Goal: Information Seeking & Learning: Learn about a topic

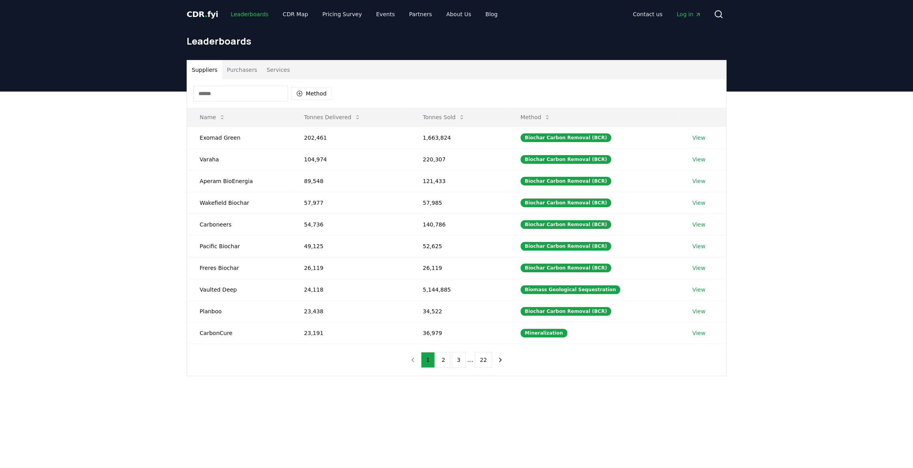
click at [241, 11] on link "Leaderboards" at bounding box center [249, 14] width 50 height 14
click at [291, 16] on link "CDR Map" at bounding box center [295, 14] width 38 height 14
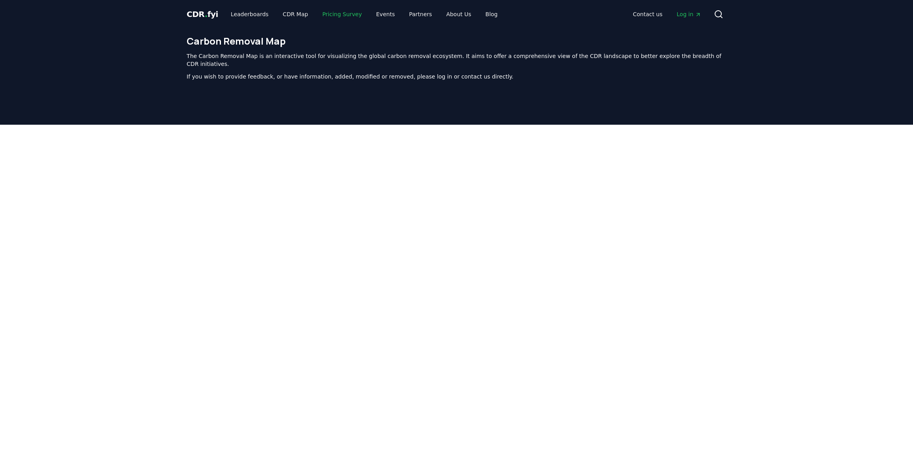
click at [340, 15] on link "Pricing Survey" at bounding box center [342, 14] width 52 height 14
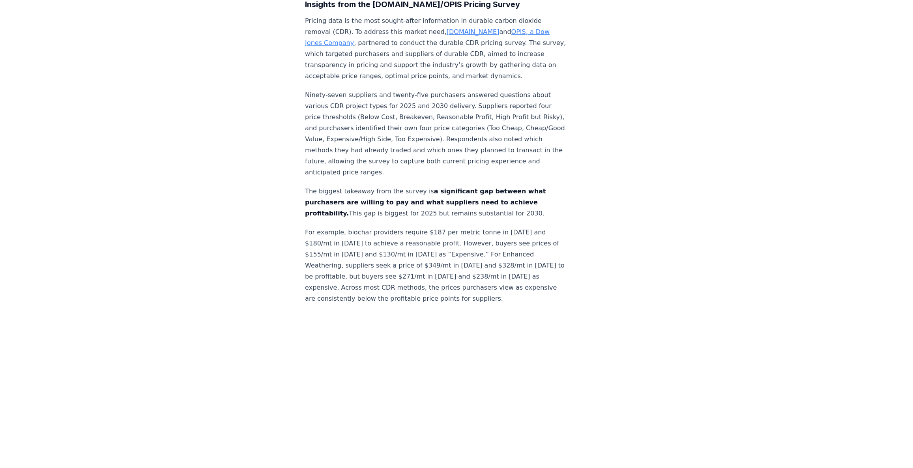
scroll to position [394, 0]
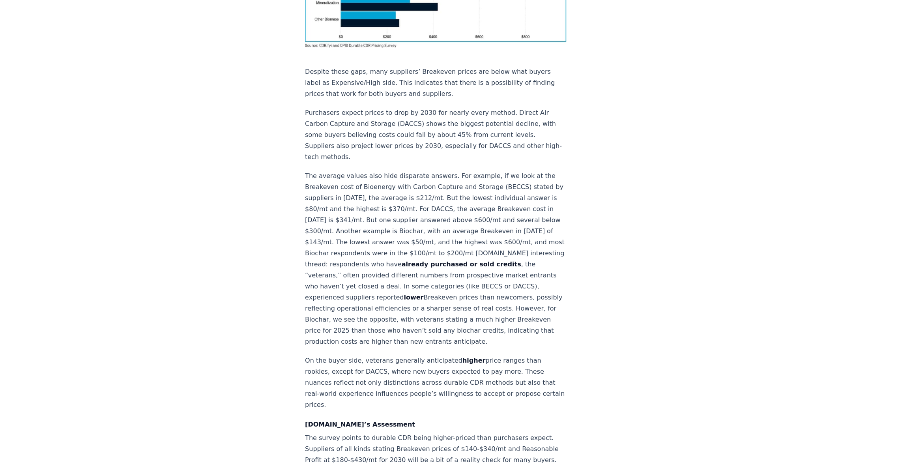
scroll to position [729, 0]
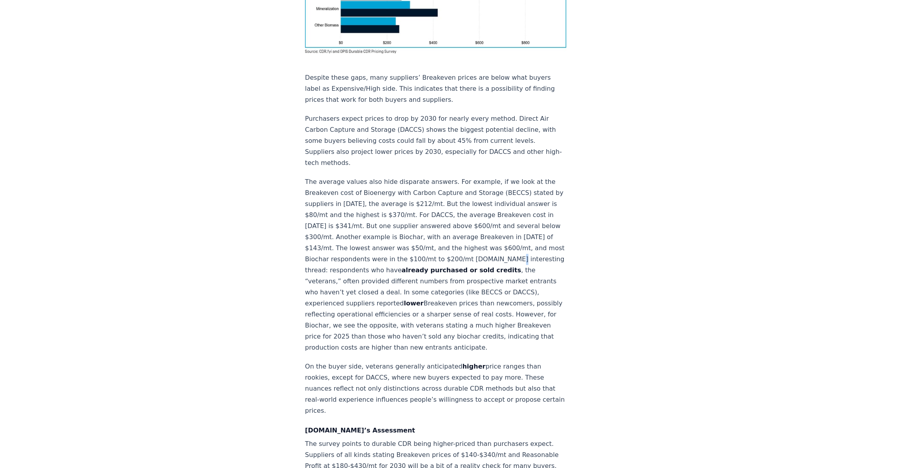
click at [327, 223] on p "The average values also hide disparate answers. For example, if we look at the …" at bounding box center [435, 264] width 261 height 177
drag, startPoint x: 407, startPoint y: 204, endPoint x: 418, endPoint y: 209, distance: 12.7
click at [446, 209] on p "The average values also hide disparate answers. For example, if we look at the …" at bounding box center [435, 264] width 261 height 177
click at [398, 195] on p "The average values also hide disparate answers. For example, if we look at the …" at bounding box center [435, 264] width 261 height 177
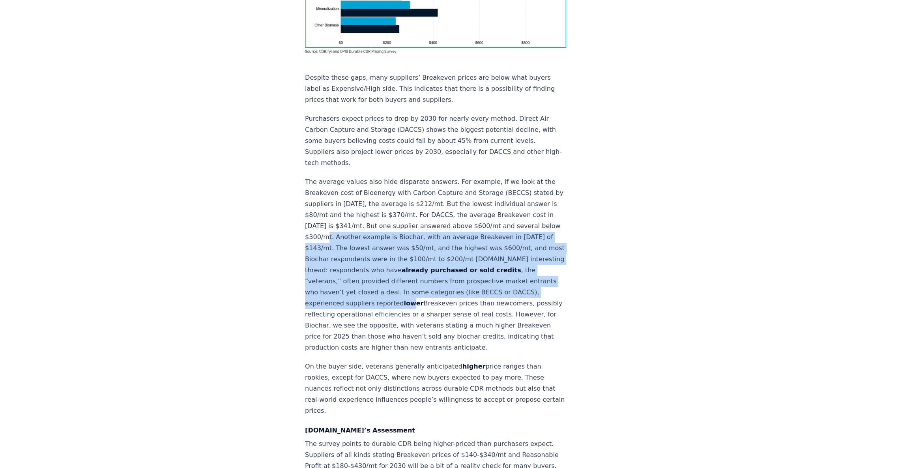
drag, startPoint x: 355, startPoint y: 189, endPoint x: 429, endPoint y: 258, distance: 100.7
click at [429, 258] on p "The average values also hide disparate answers. For example, if we look at the …" at bounding box center [435, 264] width 261 height 177
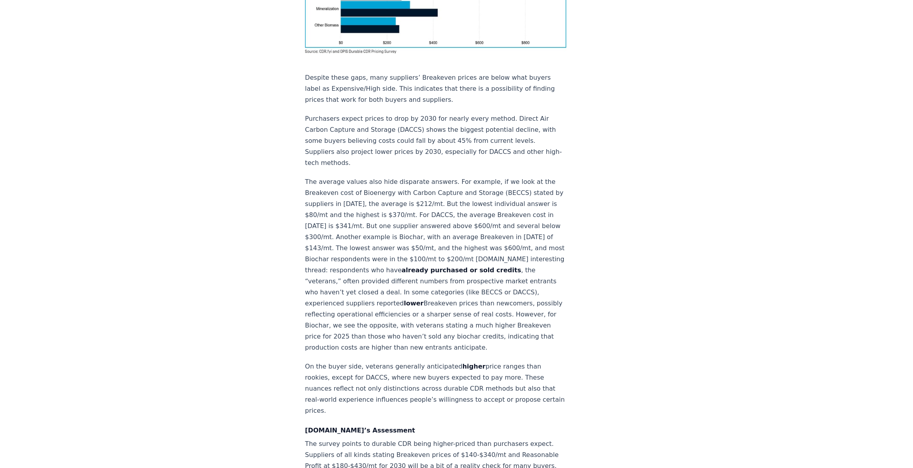
click at [616, 96] on div "[DATE] New Survey Shows Pricing Gap in Durable CDR Insights from the [DOMAIN_NA…" at bounding box center [456, 255] width 552 height 1911
click at [411, 217] on p "The average values also hide disparate answers. For example, if we look at the …" at bounding box center [435, 264] width 261 height 177
drag, startPoint x: 409, startPoint y: 224, endPoint x: 460, endPoint y: 226, distance: 51.7
click at [465, 224] on p "The average values also hide disparate answers. For example, if we look at the …" at bounding box center [435, 264] width 261 height 177
click at [446, 253] on p "The average values also hide disparate answers. For example, if we look at the …" at bounding box center [435, 264] width 261 height 177
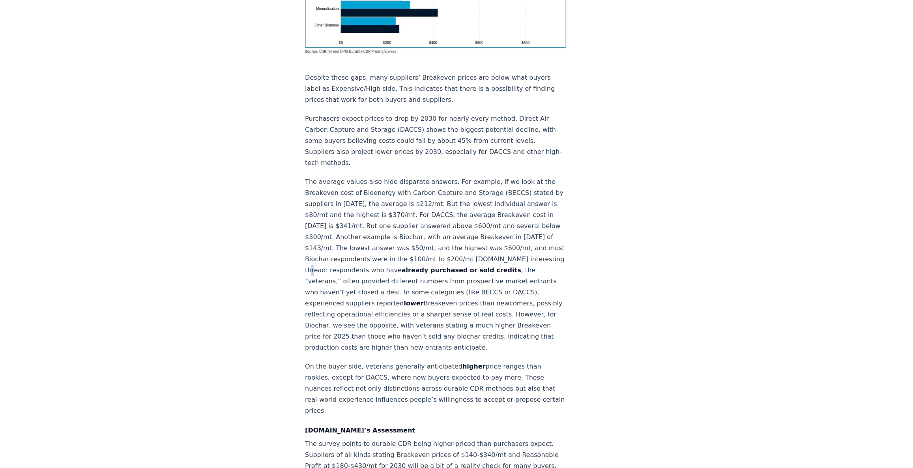
click at [376, 220] on p "The average values also hide disparate answers. For example, if we look at the …" at bounding box center [435, 264] width 261 height 177
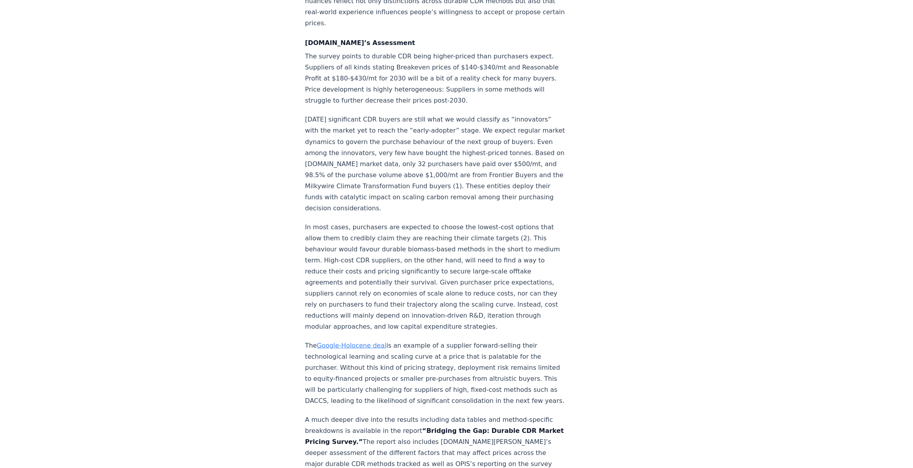
scroll to position [1123, 0]
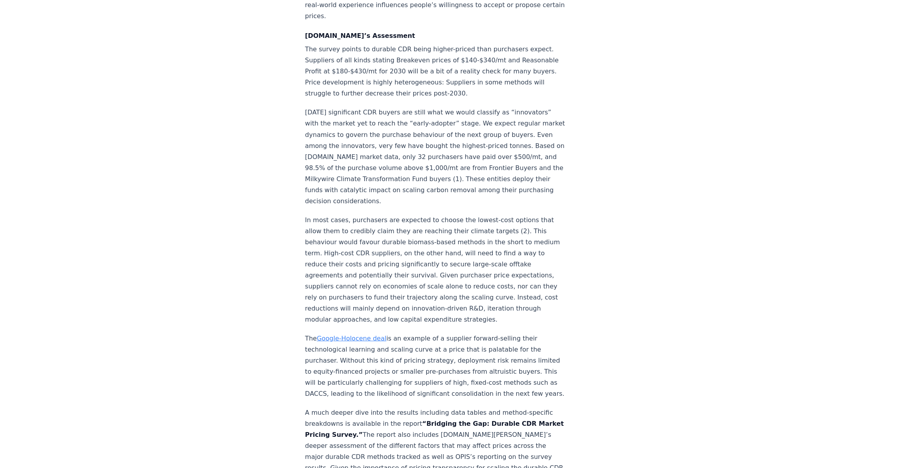
click at [362, 332] on p "The Google-Holocene deal is an example of a supplier forward-selling their tech…" at bounding box center [435, 365] width 261 height 66
click at [326, 157] on p "[DATE] significant CDR buyers are still what we would classify as “innovators” …" at bounding box center [435, 156] width 261 height 99
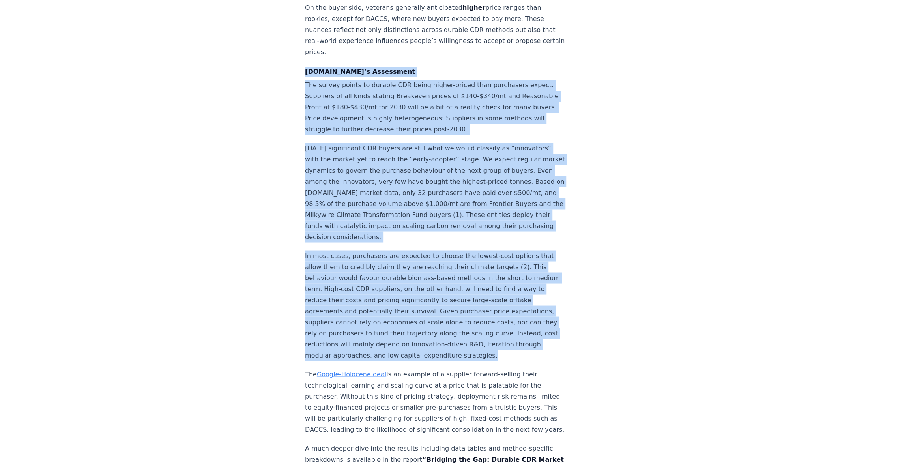
drag, startPoint x: 305, startPoint y: 34, endPoint x: 493, endPoint y: 317, distance: 339.8
click at [491, 323] on p "In most cases, purchasers are expected to choose the lowest-cost options that a…" at bounding box center [435, 305] width 261 height 110
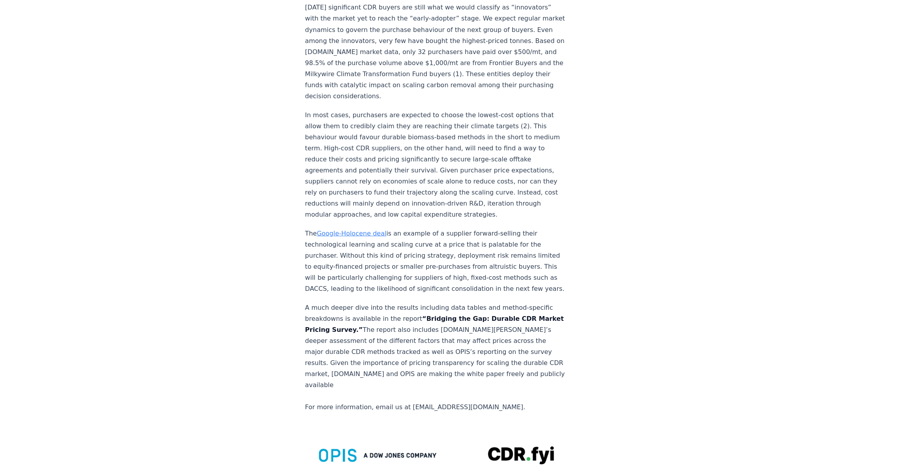
scroll to position [1302, 0]
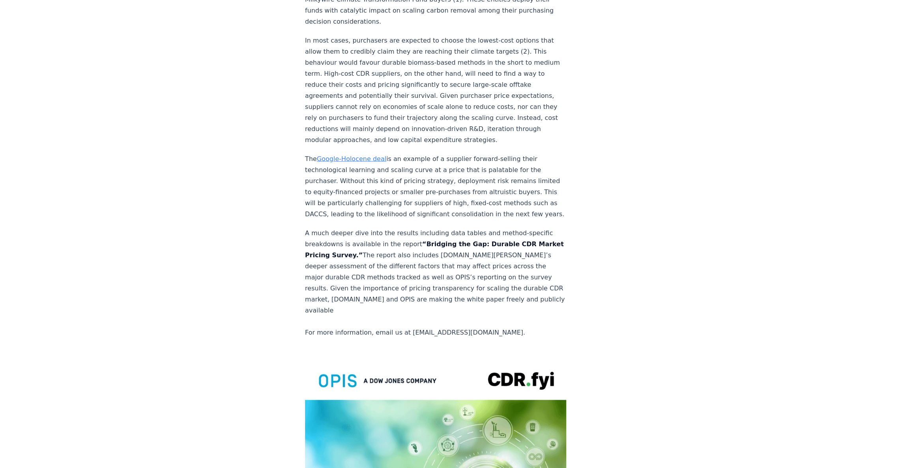
drag, startPoint x: 540, startPoint y: 312, endPoint x: 498, endPoint y: 301, distance: 44.0
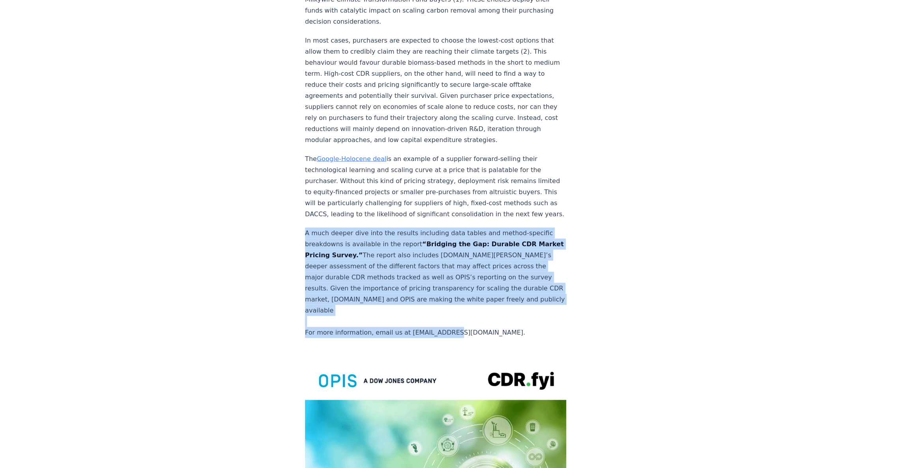
drag, startPoint x: 476, startPoint y: 300, endPoint x: 250, endPoint y: 197, distance: 249.0
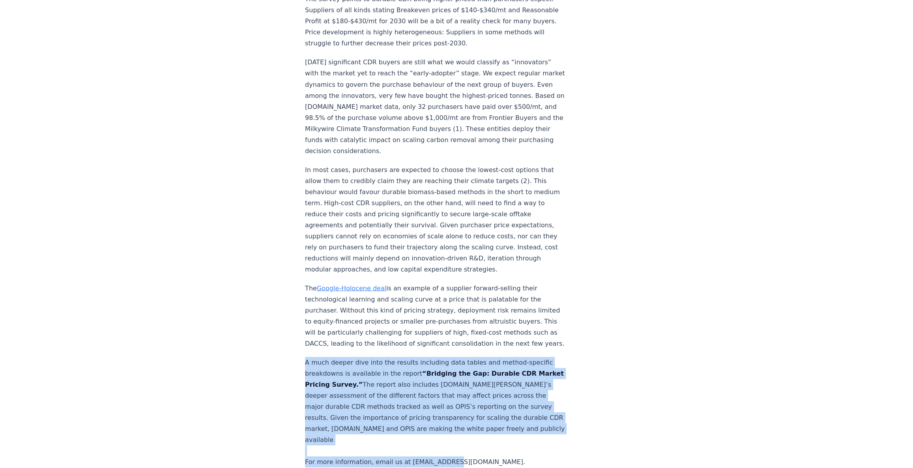
scroll to position [1051, 0]
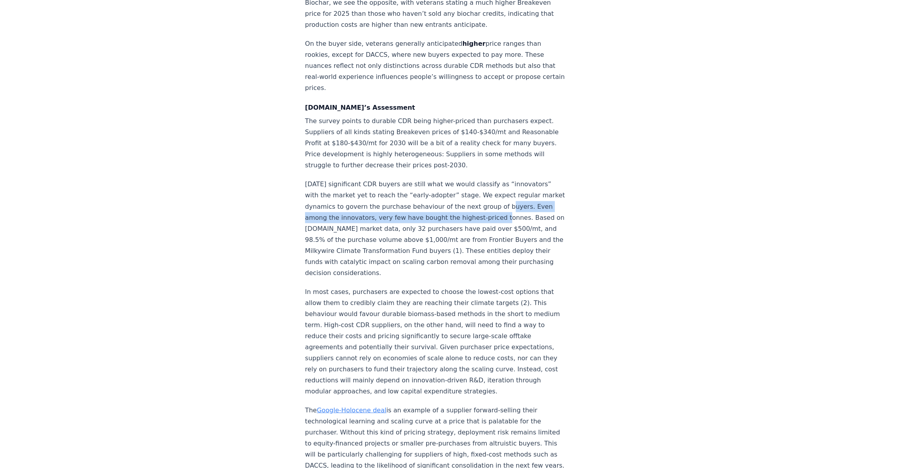
drag, startPoint x: 250, startPoint y: 197, endPoint x: 316, endPoint y: 82, distance: 132.7
click at [310, 104] on strong "[DOMAIN_NAME]’s Assessment" at bounding box center [360, 107] width 110 height 7
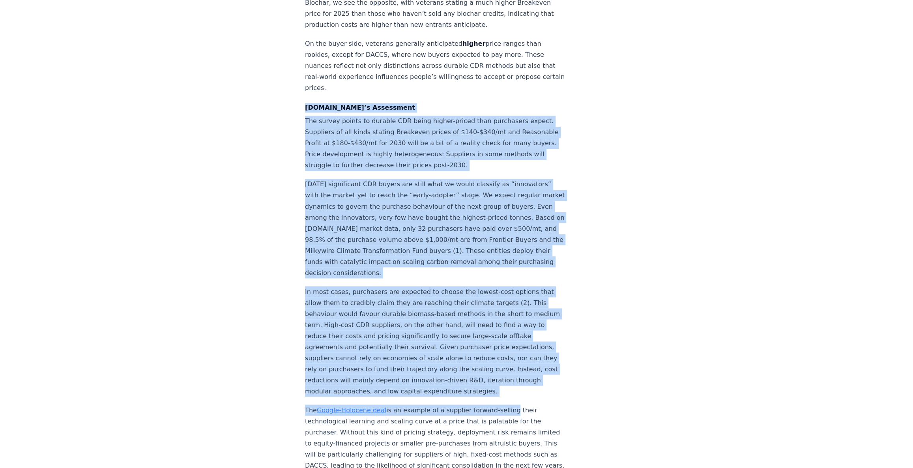
drag, startPoint x: 304, startPoint y: 71, endPoint x: 504, endPoint y: 373, distance: 361.4
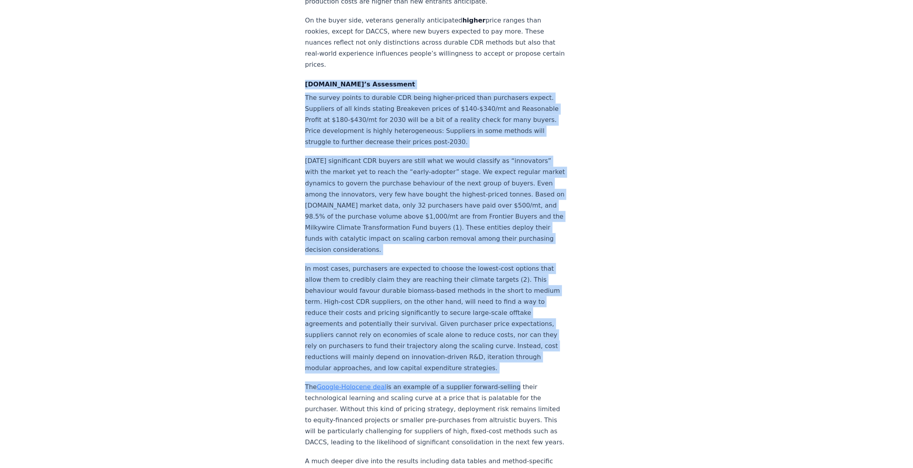
scroll to position [1087, 0]
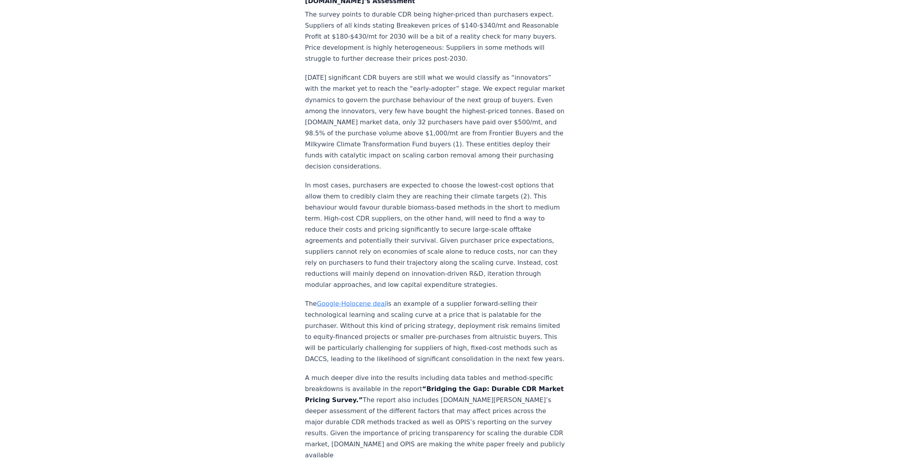
scroll to position [1302, 0]
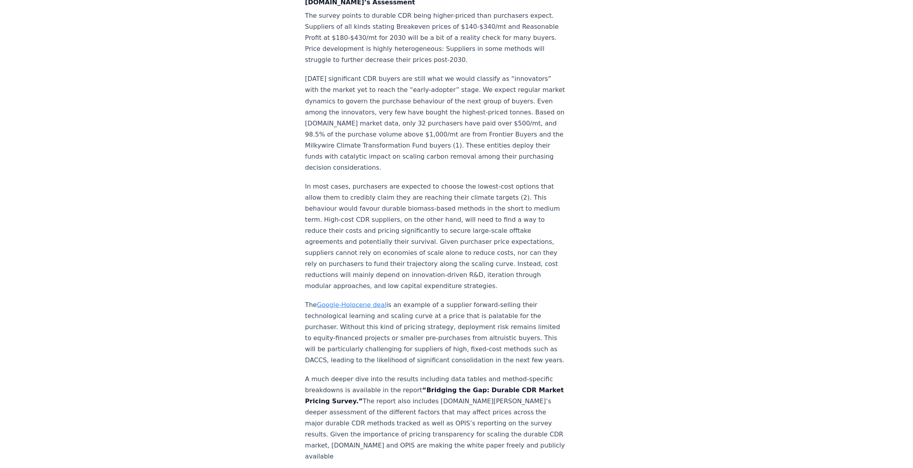
scroll to position [1123, 0]
